Goal: Use online tool/utility

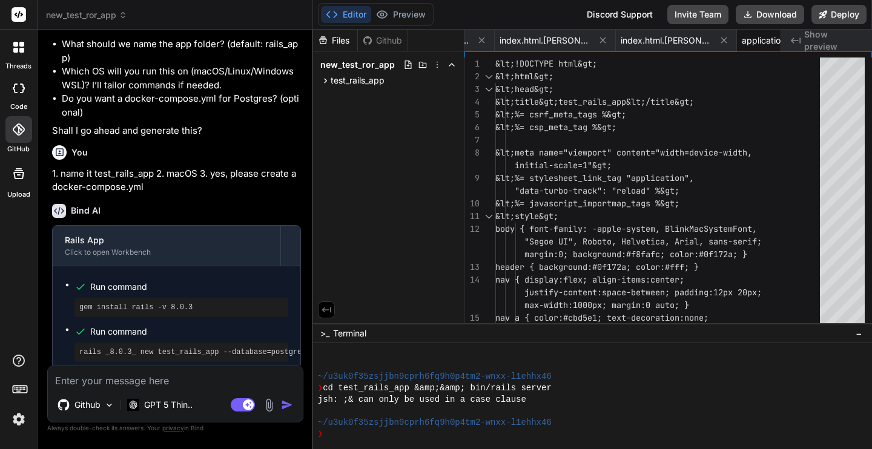
scroll to position [639, 0]
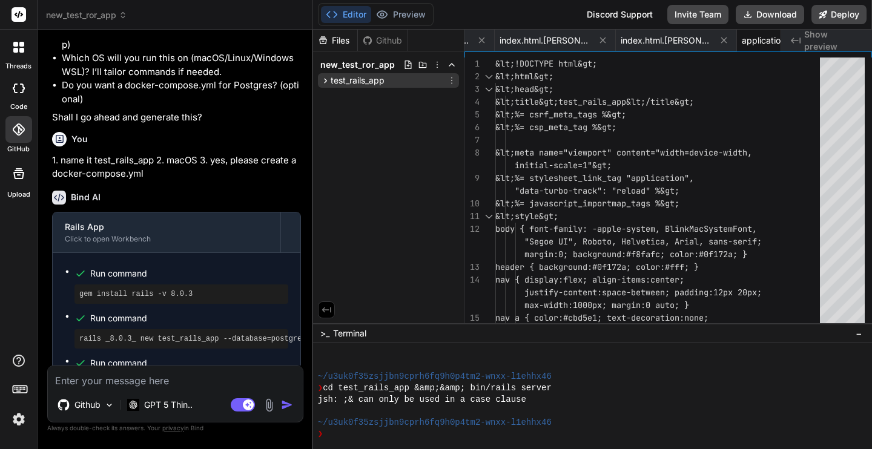
click at [325, 78] on icon at bounding box center [325, 81] width 10 height 10
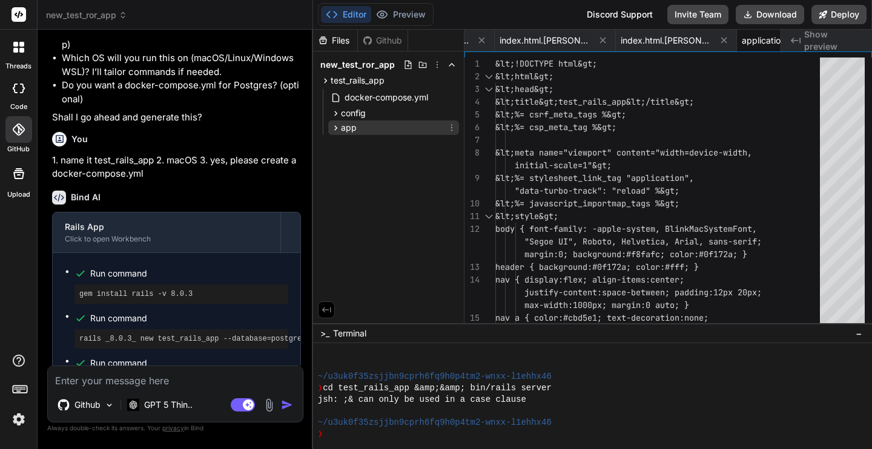
click at [332, 126] on icon at bounding box center [335, 128] width 10 height 10
click at [333, 131] on icon at bounding box center [335, 128] width 10 height 10
click at [334, 126] on icon at bounding box center [335, 128] width 10 height 10
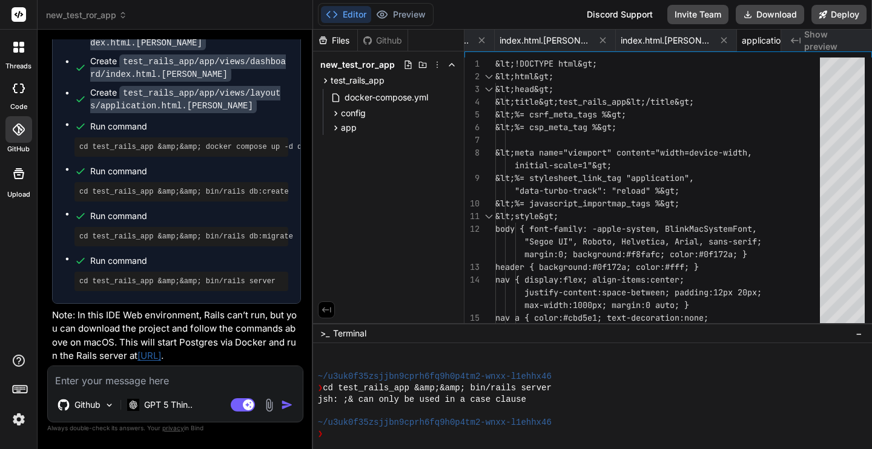
scroll to position [1327, 0]
click at [338, 124] on icon at bounding box center [335, 128] width 10 height 10
click at [343, 139] on icon at bounding box center [346, 144] width 10 height 10
click at [344, 179] on icon at bounding box center [346, 177] width 10 height 10
click at [351, 192] on icon at bounding box center [356, 193] width 10 height 10
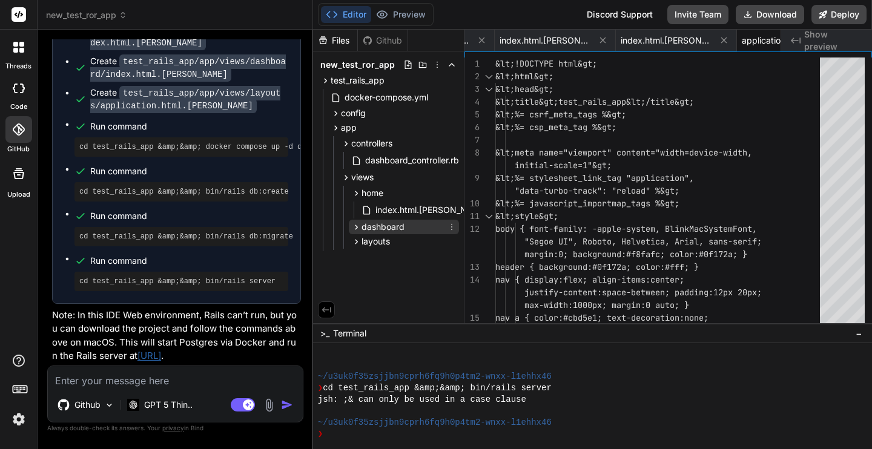
click at [353, 229] on icon at bounding box center [356, 227] width 10 height 10
click at [358, 258] on icon at bounding box center [356, 261] width 10 height 10
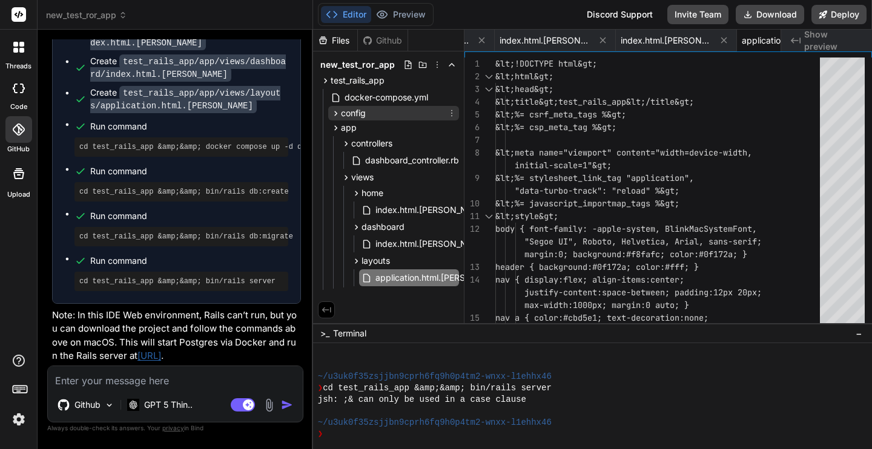
click at [334, 113] on icon at bounding box center [335, 113] width 10 height 10
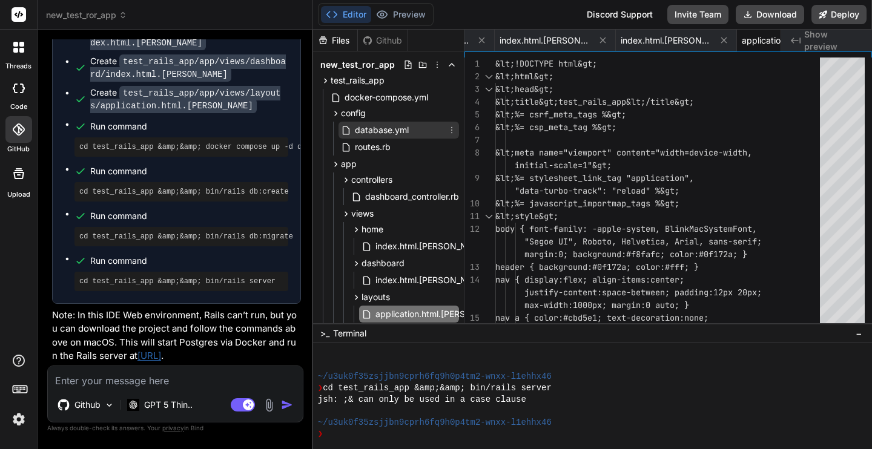
click at [360, 131] on span "database.yml" at bounding box center [381, 130] width 56 height 15
type textarea "database: test_rails_app_production username: &lt;%= ENV["POSTGRES_USER"] || "p…"
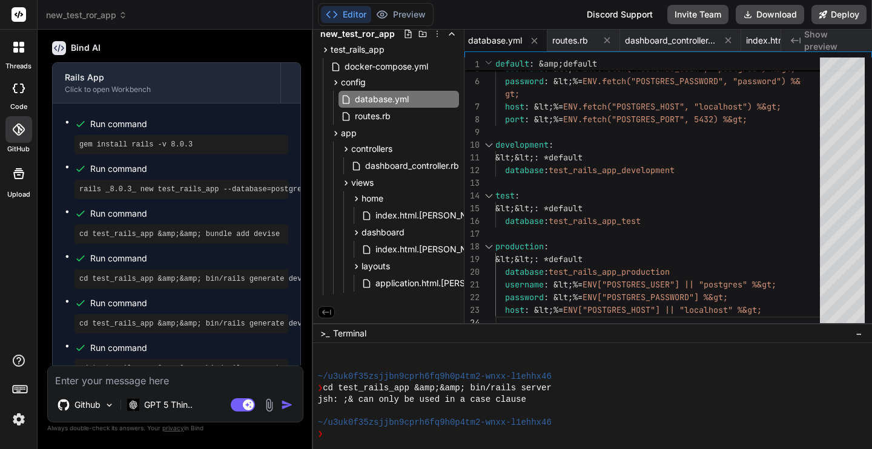
scroll to position [780, 0]
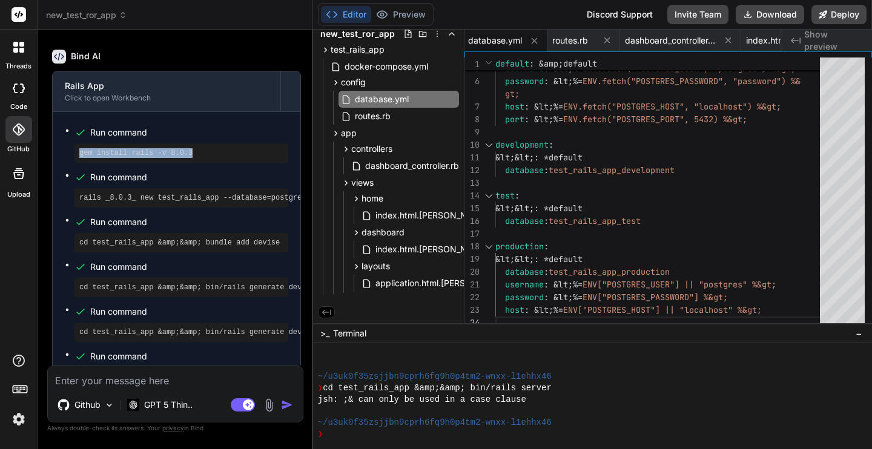
drag, startPoint x: 200, startPoint y: 180, endPoint x: 79, endPoint y: 184, distance: 120.5
click at [79, 158] on pre "gem install rails -v 8.0.3" at bounding box center [181, 153] width 204 height 10
copy pre "gem install rails -v 8.0.3"
